Goal: Entertainment & Leisure: Consume media (video, audio)

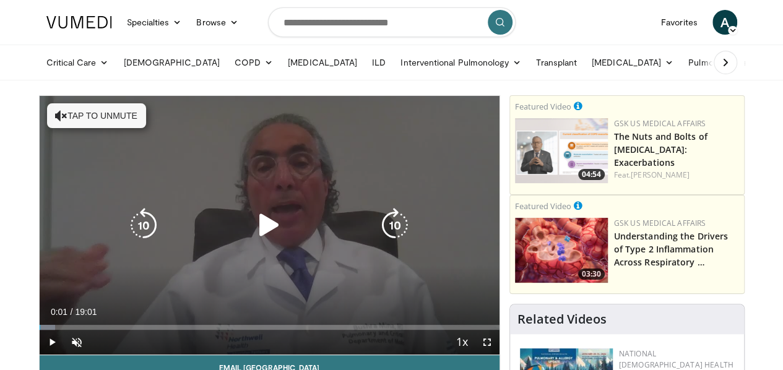
click at [47, 115] on button "Tap to unmute" at bounding box center [96, 115] width 99 height 25
click at [234, 238] on div "Video Player" at bounding box center [269, 225] width 276 height 25
click at [256, 231] on icon "Video Player" at bounding box center [269, 225] width 35 height 35
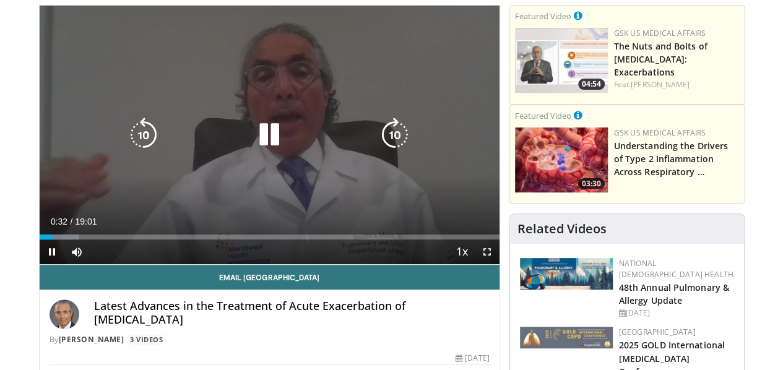
scroll to position [89, 0]
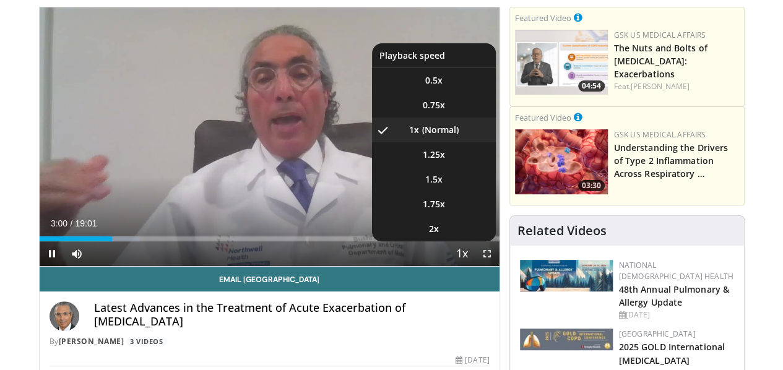
click at [469, 267] on span "Video Player" at bounding box center [462, 254] width 17 height 25
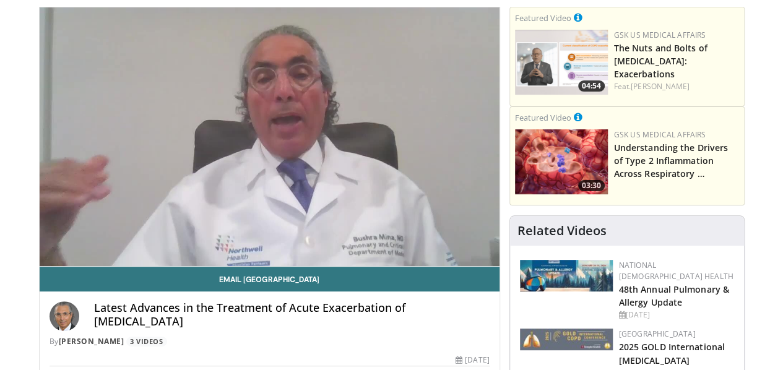
click at [469, 267] on video-js "**********" at bounding box center [270, 136] width 460 height 259
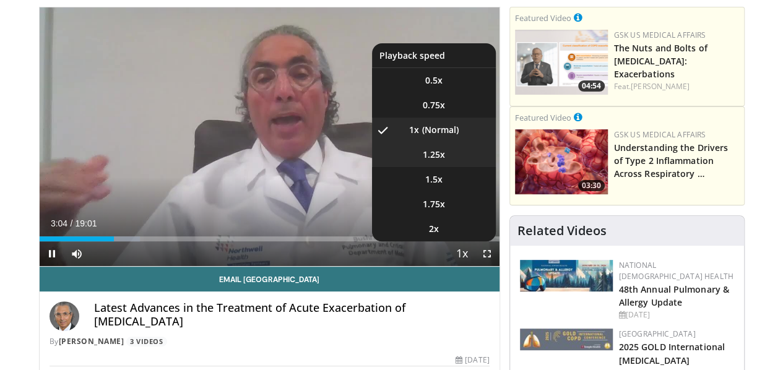
click at [445, 161] on span "1.25x" at bounding box center [434, 155] width 22 height 12
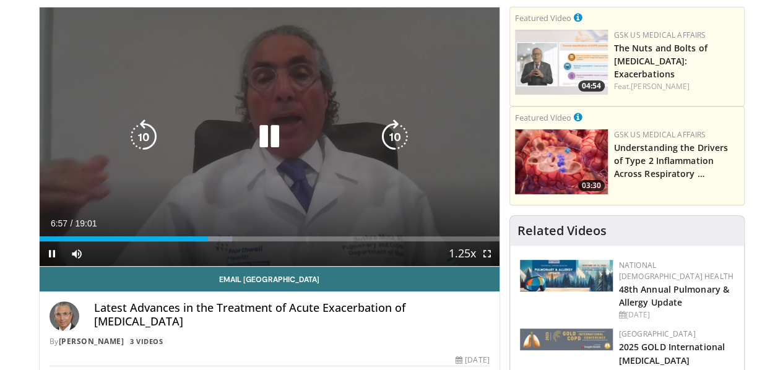
click at [258, 154] on icon "Video Player" at bounding box center [269, 137] width 35 height 35
click at [203, 149] on div "Video Player" at bounding box center [269, 136] width 276 height 25
click at [260, 152] on icon "Video Player" at bounding box center [269, 137] width 35 height 35
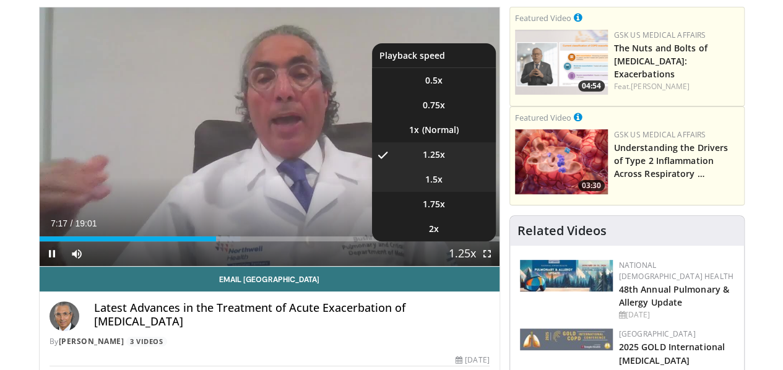
click at [443, 186] on span "1.5x" at bounding box center [433, 179] width 17 height 12
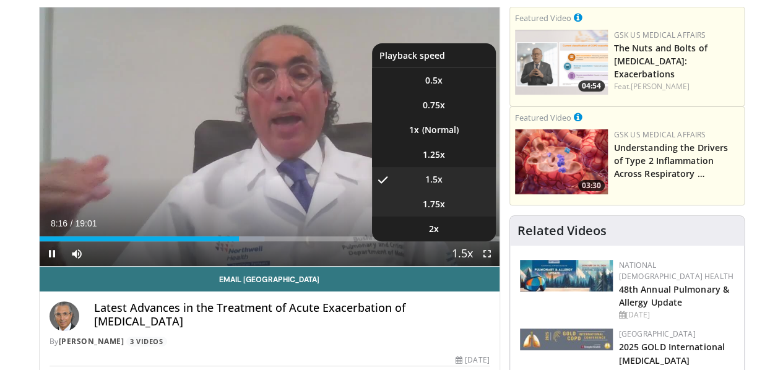
click at [451, 217] on li "1.75x" at bounding box center [434, 204] width 124 height 25
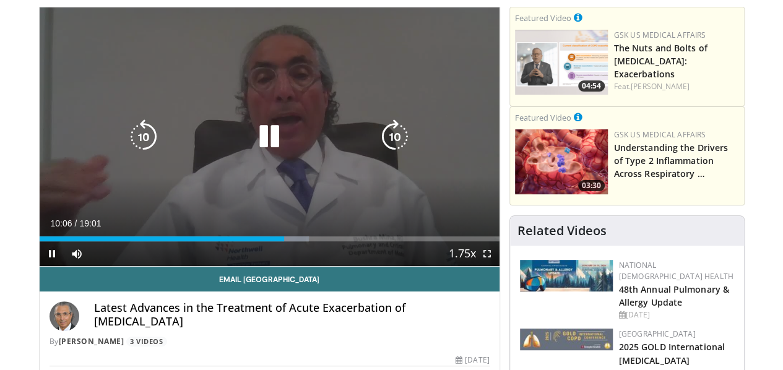
click at [266, 149] on icon "Video Player" at bounding box center [269, 137] width 35 height 35
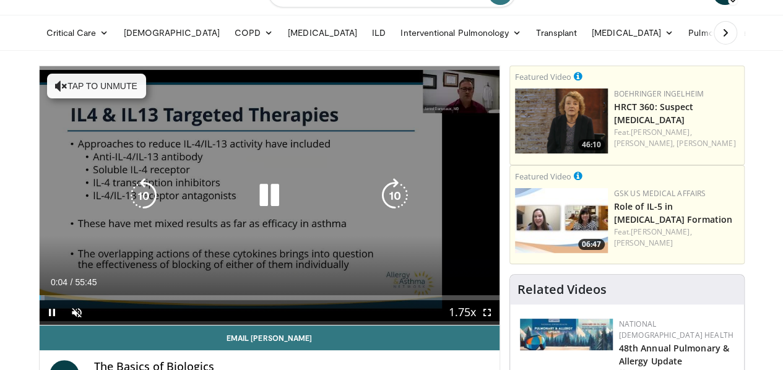
scroll to position [34, 0]
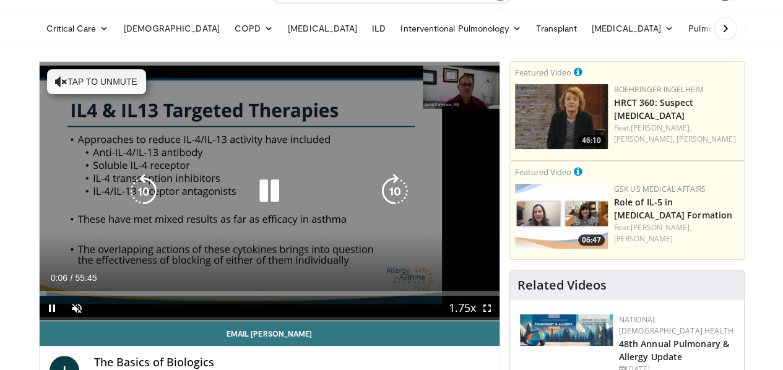
click at [103, 85] on button "Tap to unmute" at bounding box center [96, 81] width 99 height 25
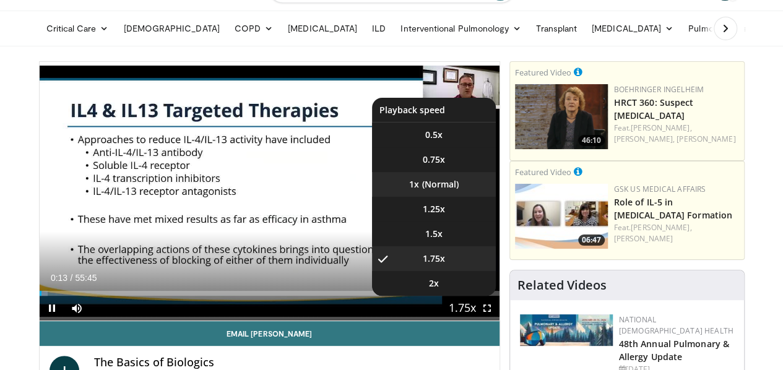
click at [449, 197] on li "1x" at bounding box center [434, 184] width 124 height 25
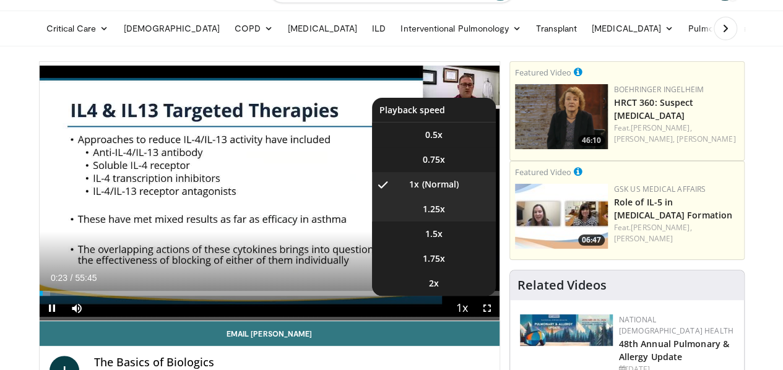
click at [448, 222] on li "1.25x" at bounding box center [434, 209] width 124 height 25
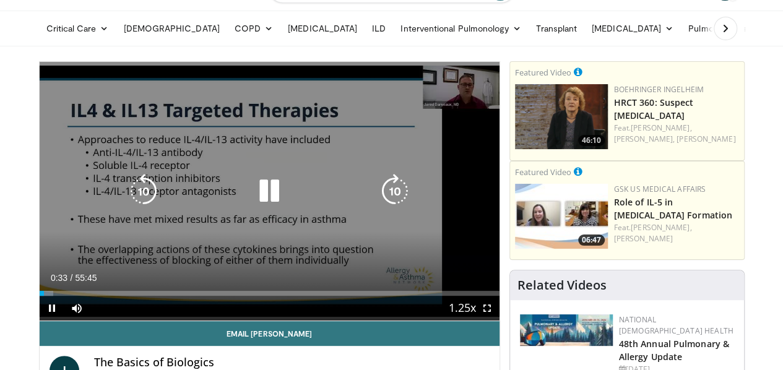
click at [399, 199] on icon "Video Player" at bounding box center [395, 191] width 35 height 35
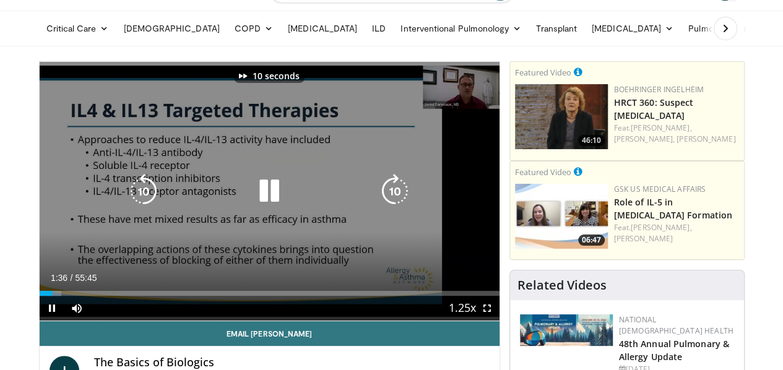
click at [399, 199] on icon "Video Player" at bounding box center [395, 191] width 35 height 35
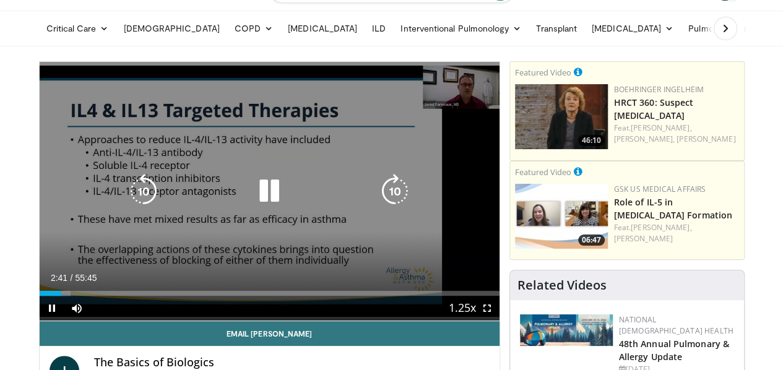
click at [404, 202] on icon "Video Player" at bounding box center [395, 191] width 35 height 35
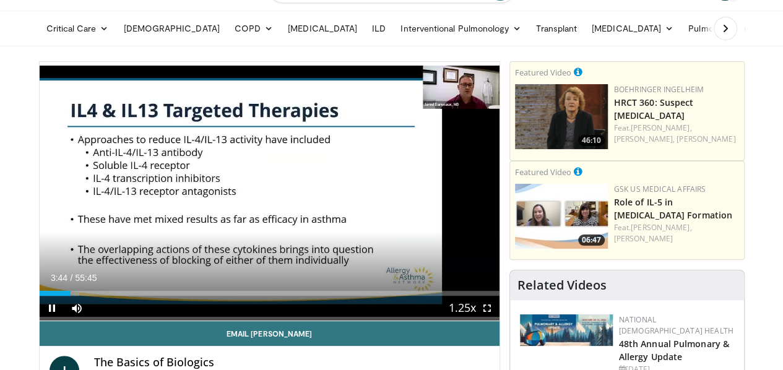
click at [404, 202] on div "10 seconds Tap to unmute" at bounding box center [270, 191] width 460 height 259
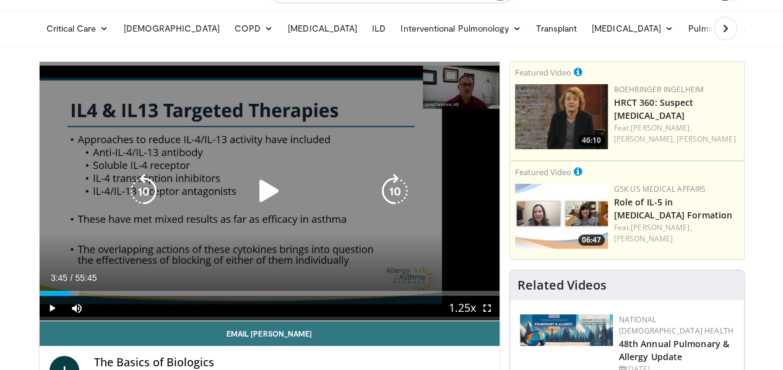
click at [393, 209] on icon "Video Player" at bounding box center [395, 191] width 35 height 35
click at [256, 202] on icon "Video Player" at bounding box center [269, 191] width 35 height 35
click at [398, 198] on icon "Video Player" at bounding box center [395, 191] width 35 height 35
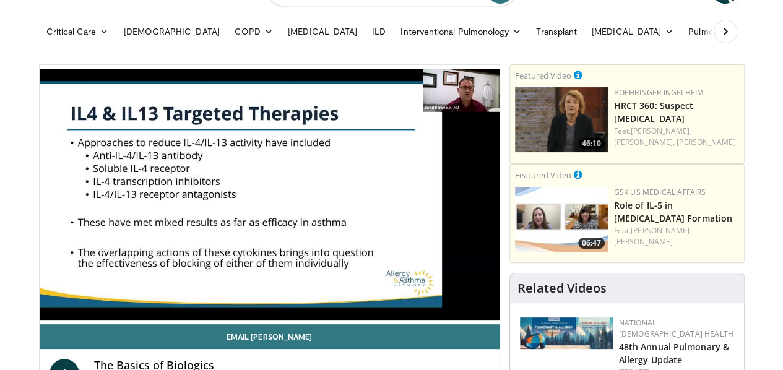
scroll to position [28, 0]
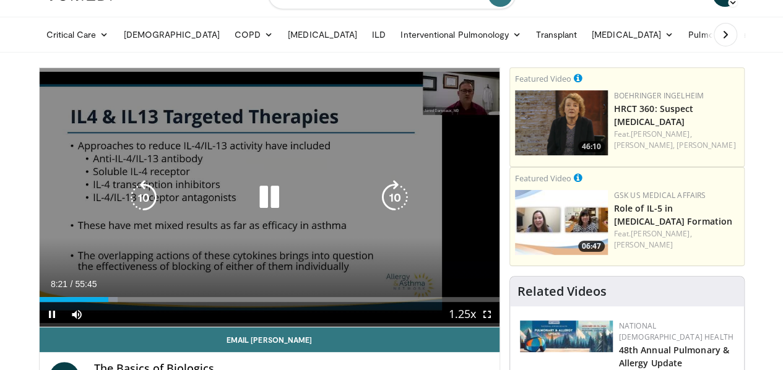
click at [255, 212] on icon "Video Player" at bounding box center [269, 197] width 35 height 35
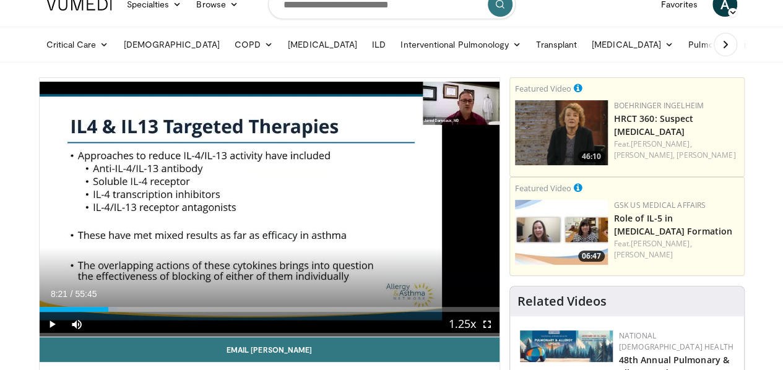
scroll to position [17, 0]
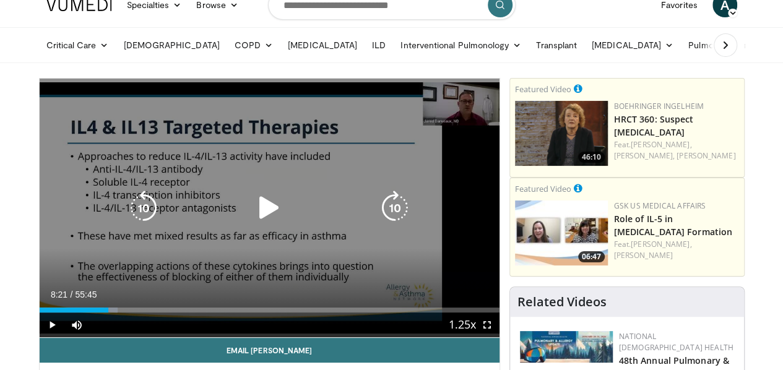
click at [261, 217] on icon "Video Player" at bounding box center [269, 208] width 35 height 35
click at [253, 216] on icon "Video Player" at bounding box center [269, 208] width 35 height 35
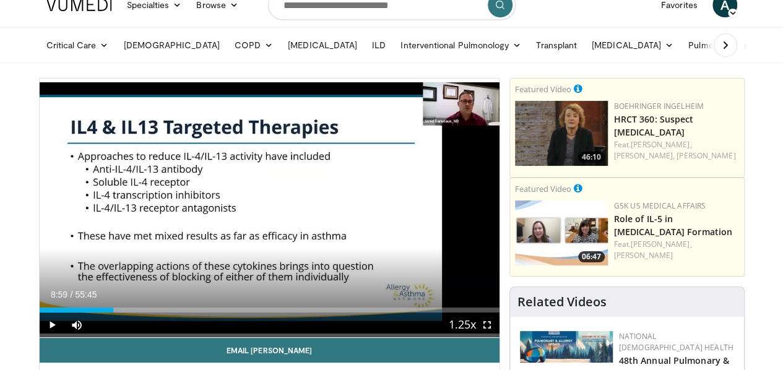
click at [199, 222] on div "10 seconds Tap to unmute" at bounding box center [270, 208] width 460 height 259
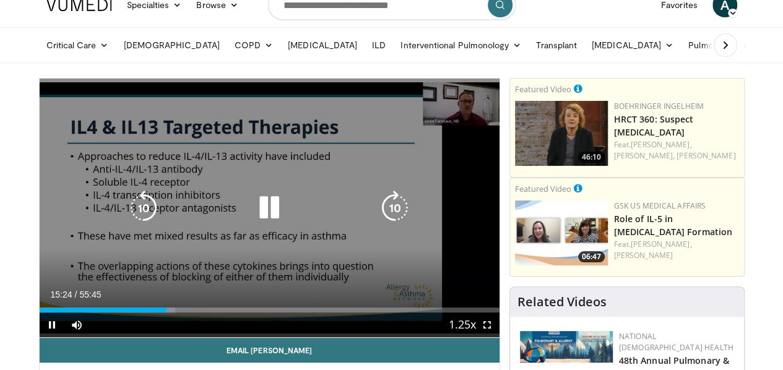
click at [129, 219] on icon "Video Player" at bounding box center [143, 208] width 35 height 35
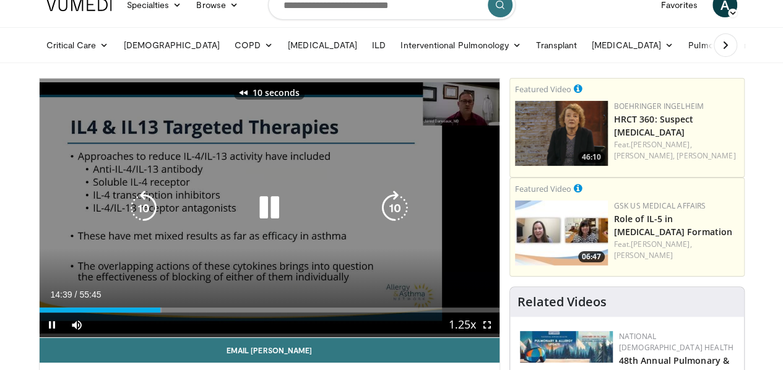
click at [129, 219] on icon "Video Player" at bounding box center [143, 208] width 35 height 35
click at [256, 220] on icon "Video Player" at bounding box center [269, 208] width 35 height 35
click at [268, 214] on icon "Video Player" at bounding box center [269, 208] width 35 height 35
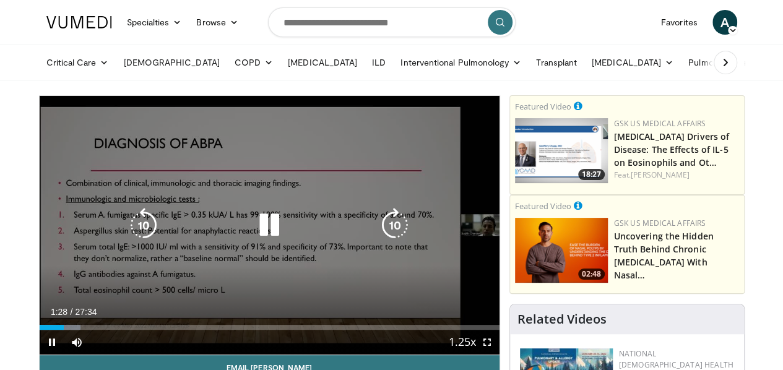
click at [256, 231] on icon "Video Player" at bounding box center [269, 225] width 35 height 35
